Goal: Task Accomplishment & Management: Use online tool/utility

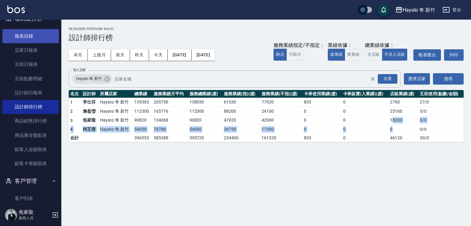
scroll to position [105, 0]
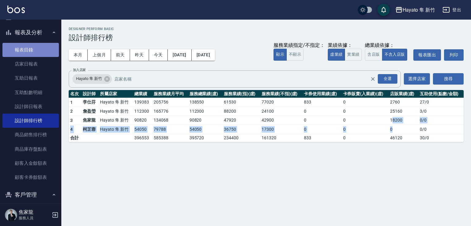
click at [47, 44] on link "報表目錄" at bounding box center [30, 50] width 56 height 14
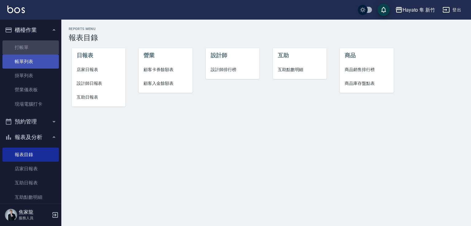
click at [31, 48] on link "打帳單" at bounding box center [30, 47] width 56 height 14
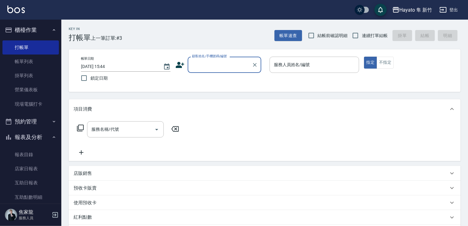
click at [199, 60] on input "顧客姓名/手機號碼/編號" at bounding box center [219, 64] width 59 height 11
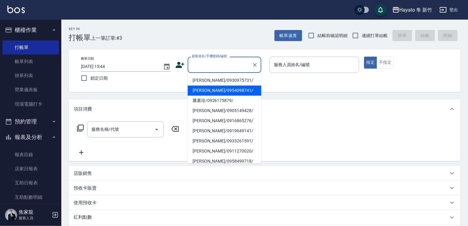
click at [180, 64] on icon at bounding box center [179, 64] width 9 height 9
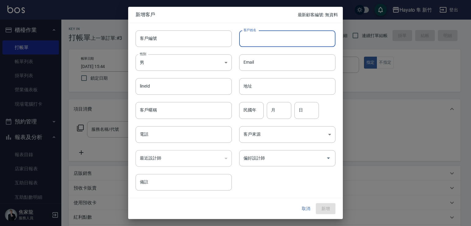
click at [277, 32] on input "客戶姓名" at bounding box center [287, 38] width 96 height 17
type input "[PERSON_NAME]"
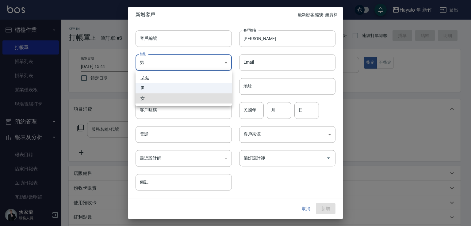
type input "[DEMOGRAPHIC_DATA]"
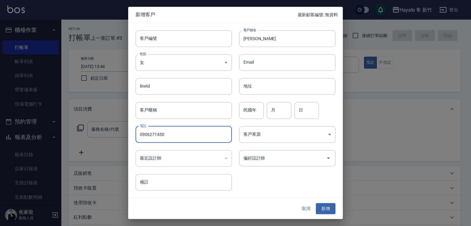
type input "0906271450"
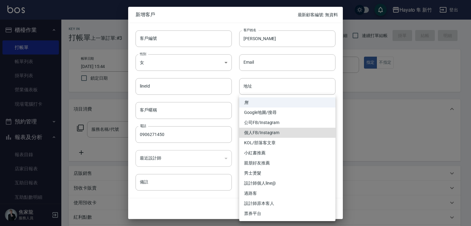
type input "個人FB/Instagram"
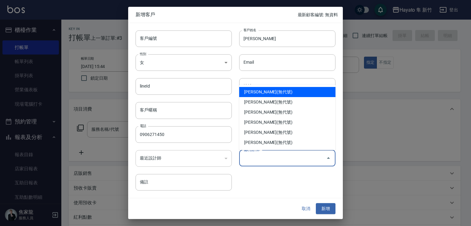
type input "柯芷蓉"
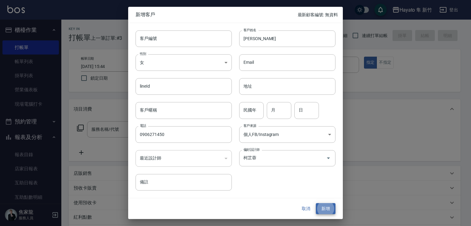
click at [316, 203] on button "新增" at bounding box center [326, 208] width 20 height 11
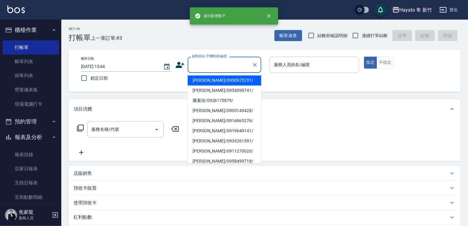
click at [246, 63] on input "顧客姓名/手機號碼/編號" at bounding box center [219, 64] width 59 height 11
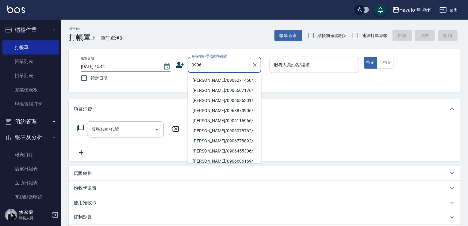
click at [243, 79] on li "[PERSON_NAME]/0906271450/" at bounding box center [225, 80] width 74 height 10
type input "[PERSON_NAME]/0906271450/"
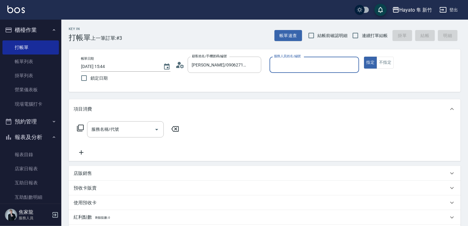
type input "Kimi(無代號)"
drag, startPoint x: 388, startPoint y: 64, endPoint x: 276, endPoint y: 85, distance: 114.5
click at [387, 64] on button "不指定" at bounding box center [384, 63] width 17 height 12
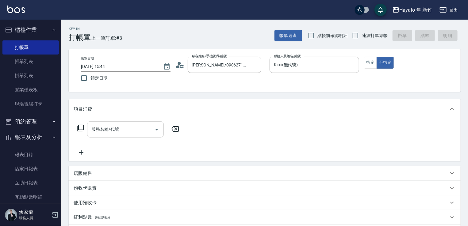
click at [111, 125] on div "服務名稱/代號" at bounding box center [125, 129] width 77 height 16
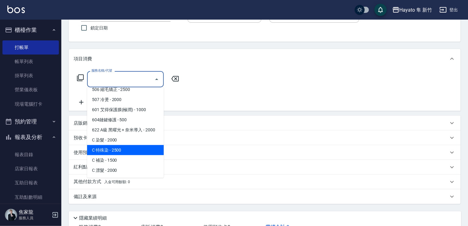
scroll to position [61, 0]
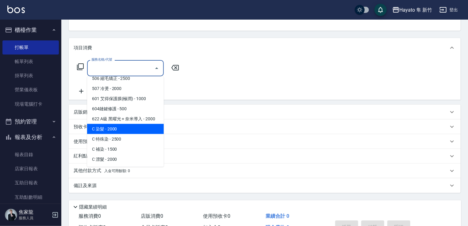
click at [109, 130] on span "C 染髮 - 2000" at bounding box center [125, 129] width 77 height 10
type input "C 染髮(701)"
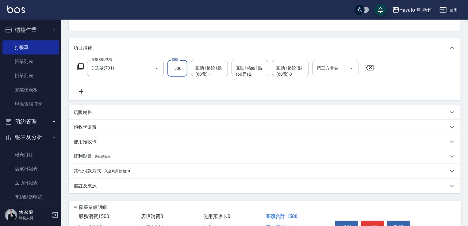
type input "1500"
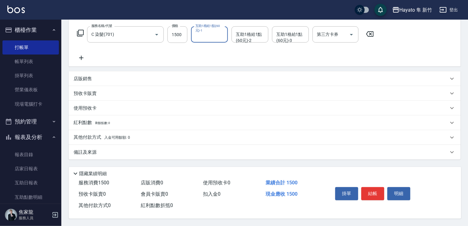
click at [168, 149] on div "備註及來源" at bounding box center [261, 152] width 375 height 6
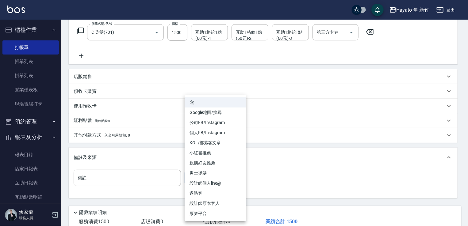
click at [196, 170] on body "Hayato 隼 新竹 登出 櫃檯作業 打帳單 帳單列表 掛單列表 營業儀表板 現場電腦打卡 預約管理 預約管理 報表及分析 報表目錄 店家日報表 互助日報表…" at bounding box center [234, 84] width 468 height 362
click at [187, 206] on li "設計師原本客人" at bounding box center [215, 204] width 61 height 10
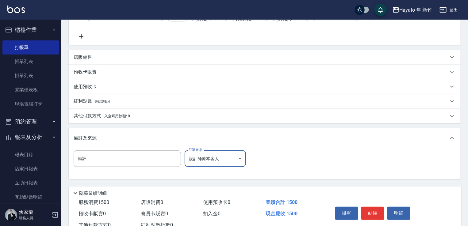
scroll to position [138, 0]
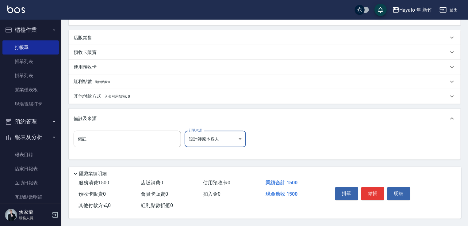
click at [206, 132] on body "Hayato 隼 新竹 登出 櫃檯作業 打帳單 帳單列表 掛單列表 營業儀表板 現場電腦打卡 預約管理 預約管理 報表及分析 報表目錄 店家日報表 互助日報表…" at bounding box center [234, 45] width 468 height 362
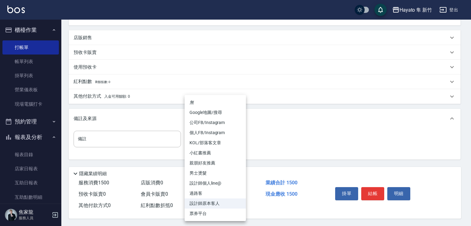
click at [197, 132] on li "個人FB/Instagram" at bounding box center [215, 133] width 61 height 10
type input "個人FB/Instagram"
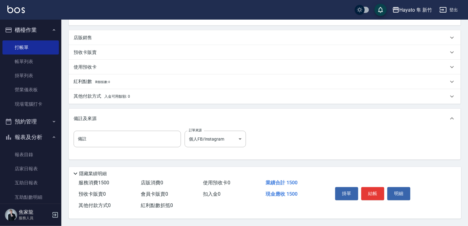
click at [302, 135] on div "備註 備註 訂單來源 個人FB/Instagram 個人FB/Instagram 訂單來源" at bounding box center [265, 143] width 382 height 24
click at [372, 195] on button "結帳" at bounding box center [372, 193] width 23 height 13
